Goal: Navigation & Orientation: Find specific page/section

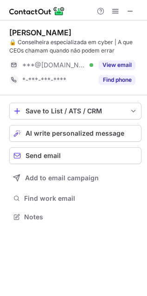
scroll to position [210, 147]
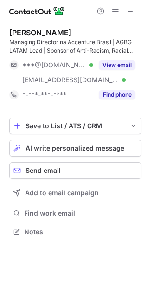
scroll to position [225, 147]
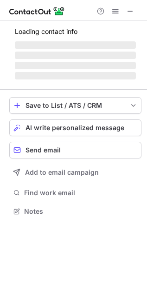
scroll to position [225, 147]
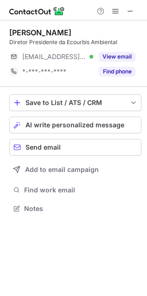
scroll to position [202, 147]
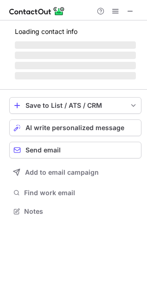
scroll to position [202, 147]
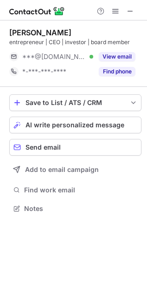
scroll to position [202, 147]
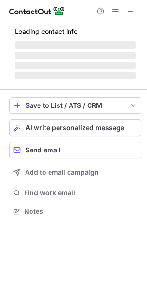
scroll to position [210, 147]
